Goal: Information Seeking & Learning: Learn about a topic

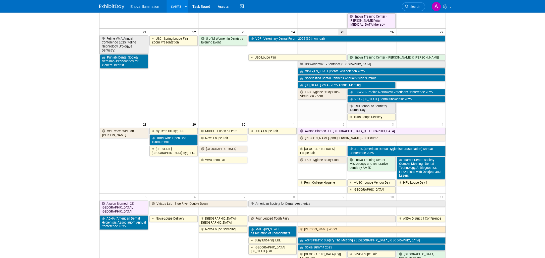
scroll to position [363, 0]
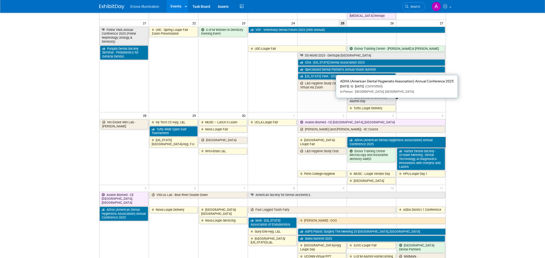
click at [408, 137] on link "ADHA (American Dental Hygienists Association) Annual Conference 2025" at bounding box center [396, 142] width 98 height 10
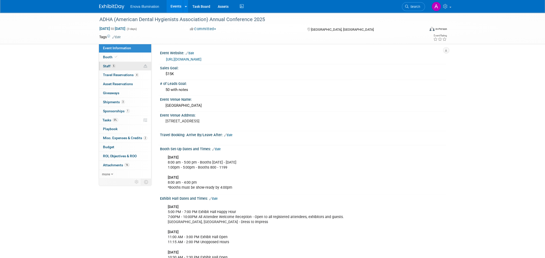
click at [121, 66] on link "5 Staff 5" at bounding box center [125, 66] width 52 height 9
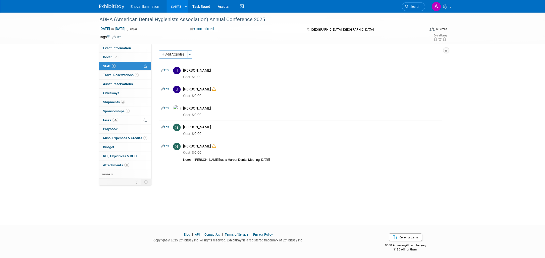
click at [116, 6] on img at bounding box center [111, 6] width 25 height 5
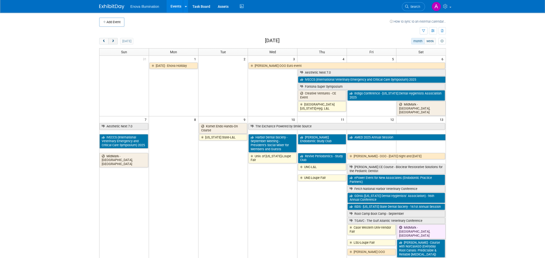
click at [116, 43] on button "next" at bounding box center [112, 41] width 9 height 7
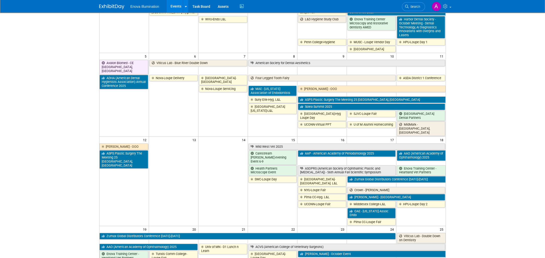
scroll to position [84, 0]
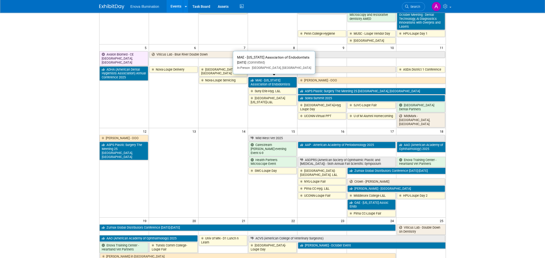
click at [273, 81] on link "MAE - [US_STATE] Association of Endodontists" at bounding box center [272, 82] width 48 height 10
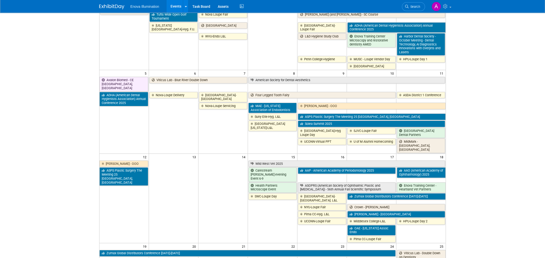
scroll to position [28, 0]
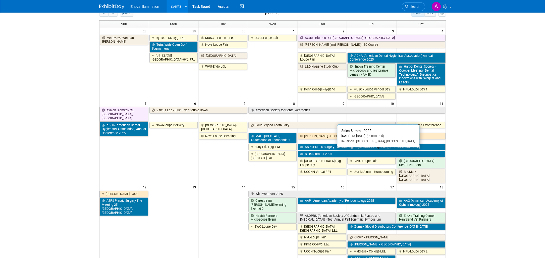
click at [344, 152] on link "Solea Summit 2025" at bounding box center [371, 154] width 147 height 7
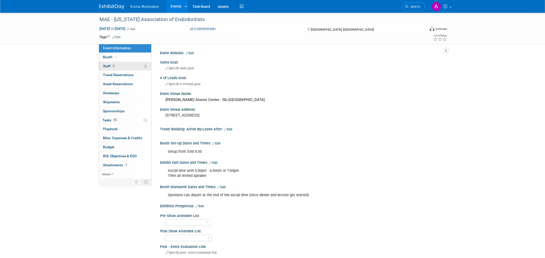
click at [119, 66] on link "3 Staff 3" at bounding box center [125, 66] width 52 height 9
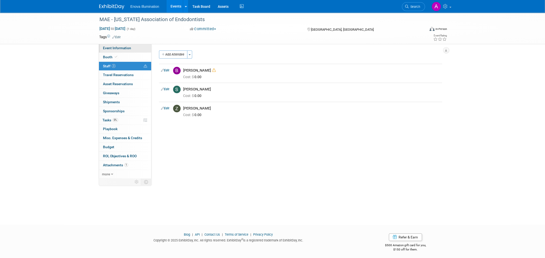
click at [118, 50] on span "Event Information" at bounding box center [117, 48] width 28 height 4
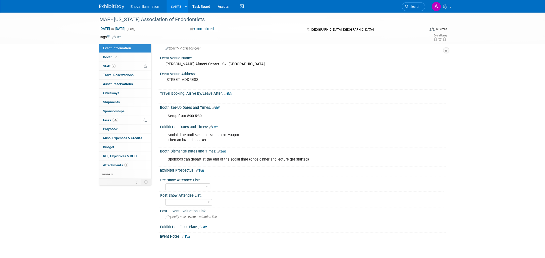
scroll to position [76, 0]
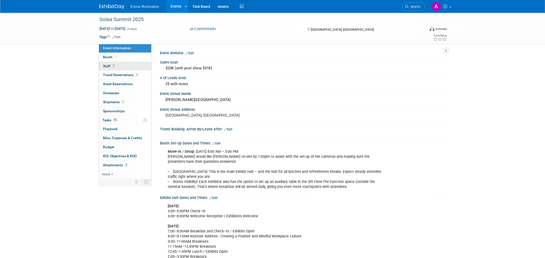
click at [126, 63] on link "1 Staff 1" at bounding box center [125, 66] width 52 height 9
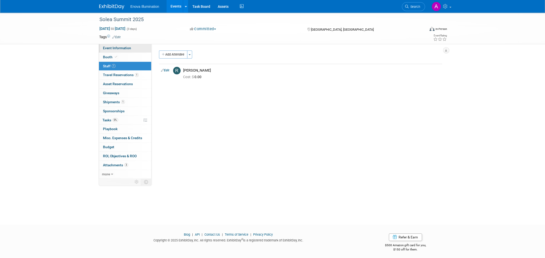
click at [125, 46] on span "Event Information" at bounding box center [117, 48] width 28 height 4
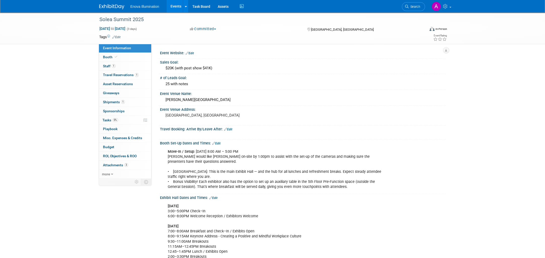
click at [108, 4] on img at bounding box center [111, 6] width 25 height 5
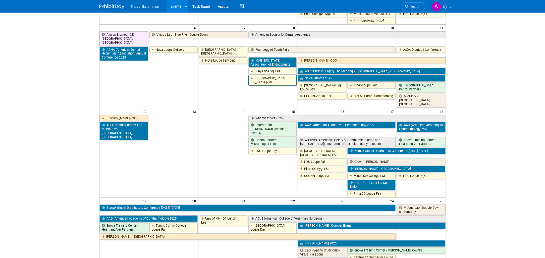
scroll to position [112, 0]
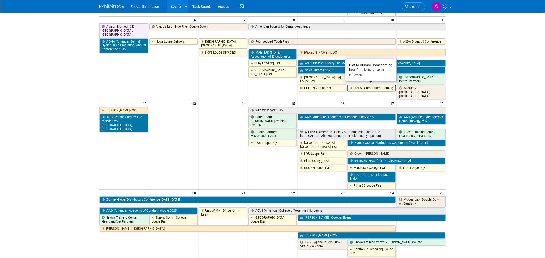
click at [374, 85] on link "U of M Alumni Homecoming" at bounding box center [371, 88] width 48 height 7
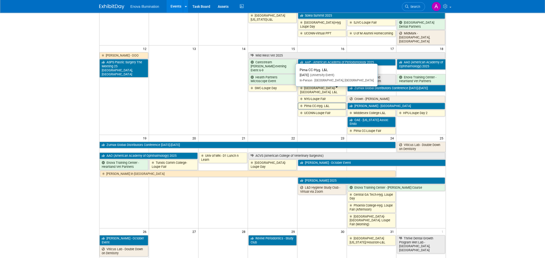
scroll to position [167, 0]
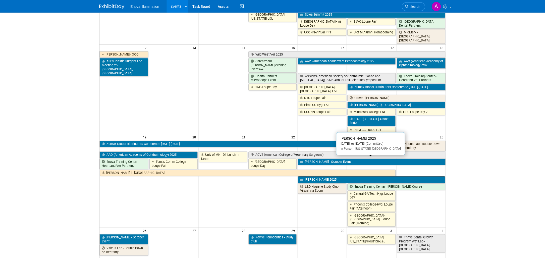
click at [334, 176] on link "[PERSON_NAME] 2025" at bounding box center [371, 179] width 147 height 7
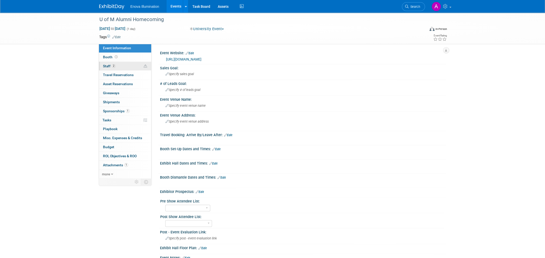
click at [118, 65] on link "2 Staff 2" at bounding box center [125, 66] width 52 height 9
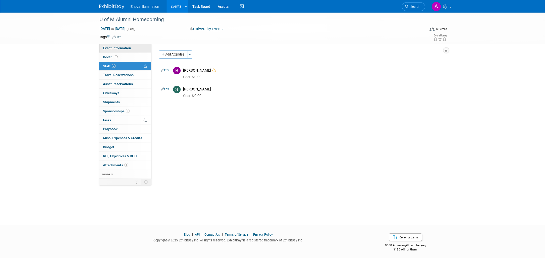
click at [117, 47] on span "Event Information" at bounding box center [117, 48] width 28 height 4
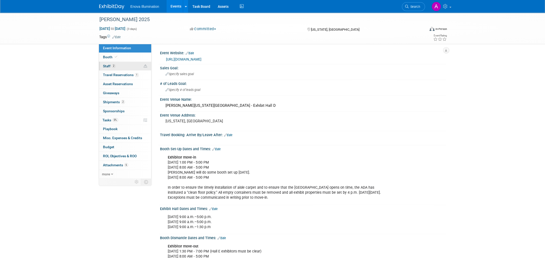
click at [112, 66] on span "2" at bounding box center [114, 66] width 4 height 4
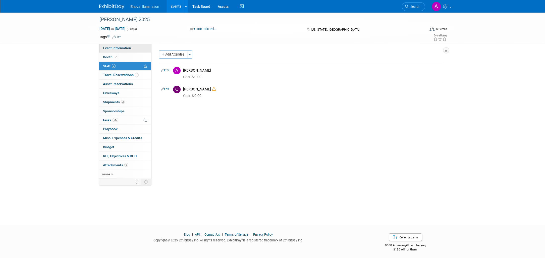
click at [124, 45] on link "Event Information" at bounding box center [125, 48] width 52 height 9
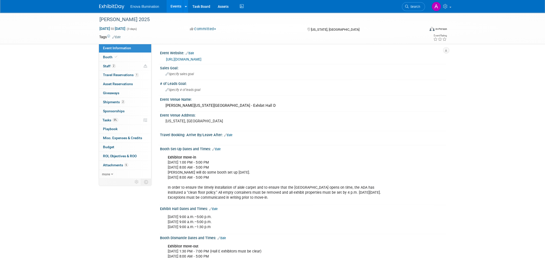
click at [117, 6] on img at bounding box center [111, 6] width 25 height 5
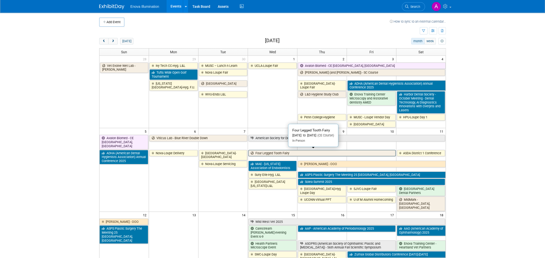
click at [352, 150] on link "Four Legged Tooth Fairy" at bounding box center [321, 153] width 147 height 7
click at [101, 40] on button "prev" at bounding box center [103, 41] width 9 height 7
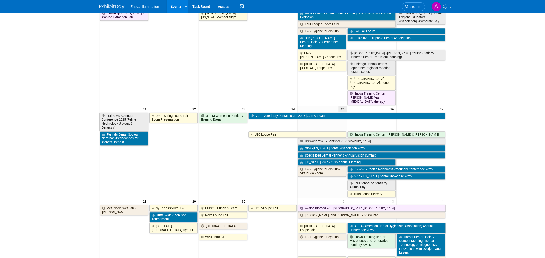
scroll to position [269, 0]
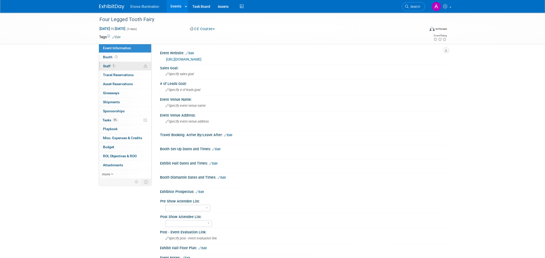
click at [125, 65] on link "1 Staff 1" at bounding box center [125, 66] width 52 height 9
